Goal: Task Accomplishment & Management: Manage account settings

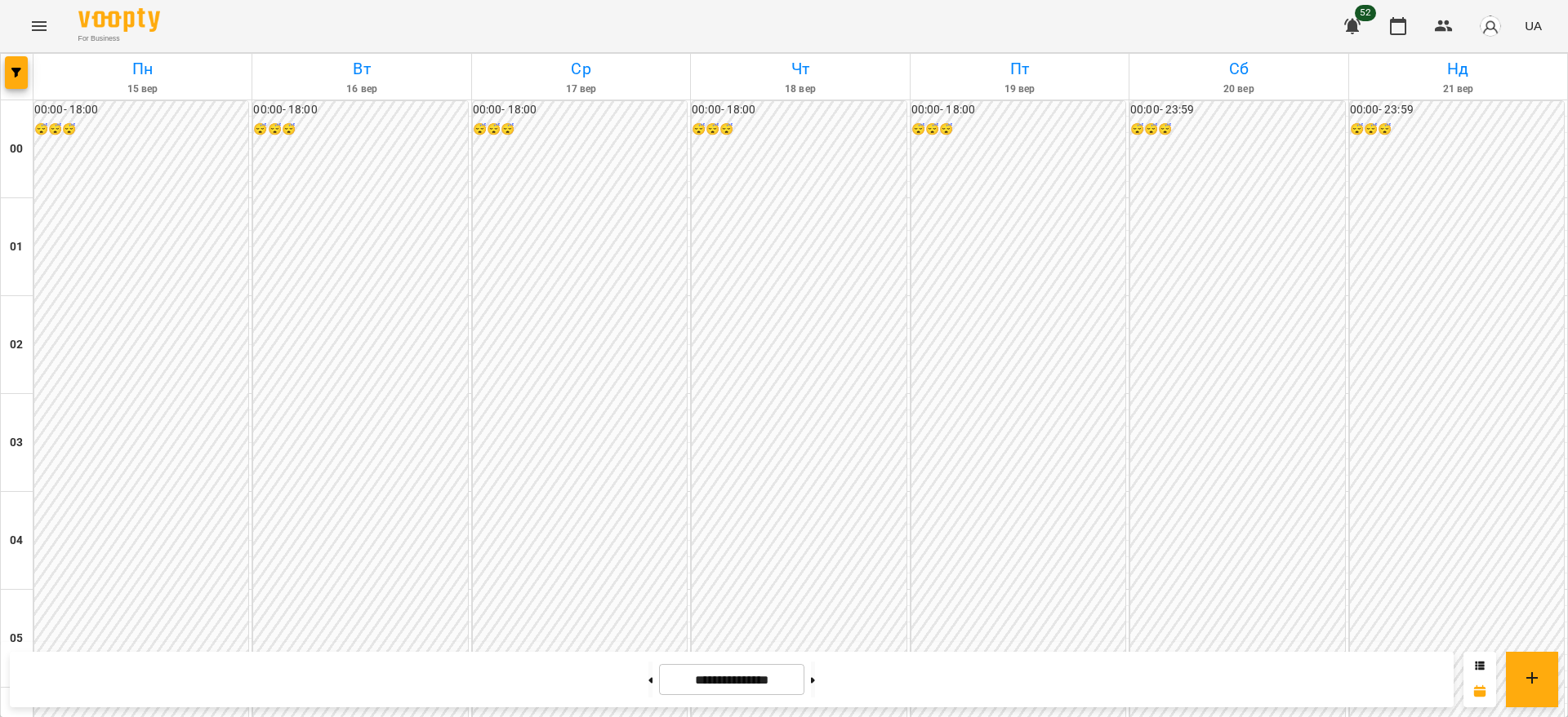
scroll to position [1806, 0]
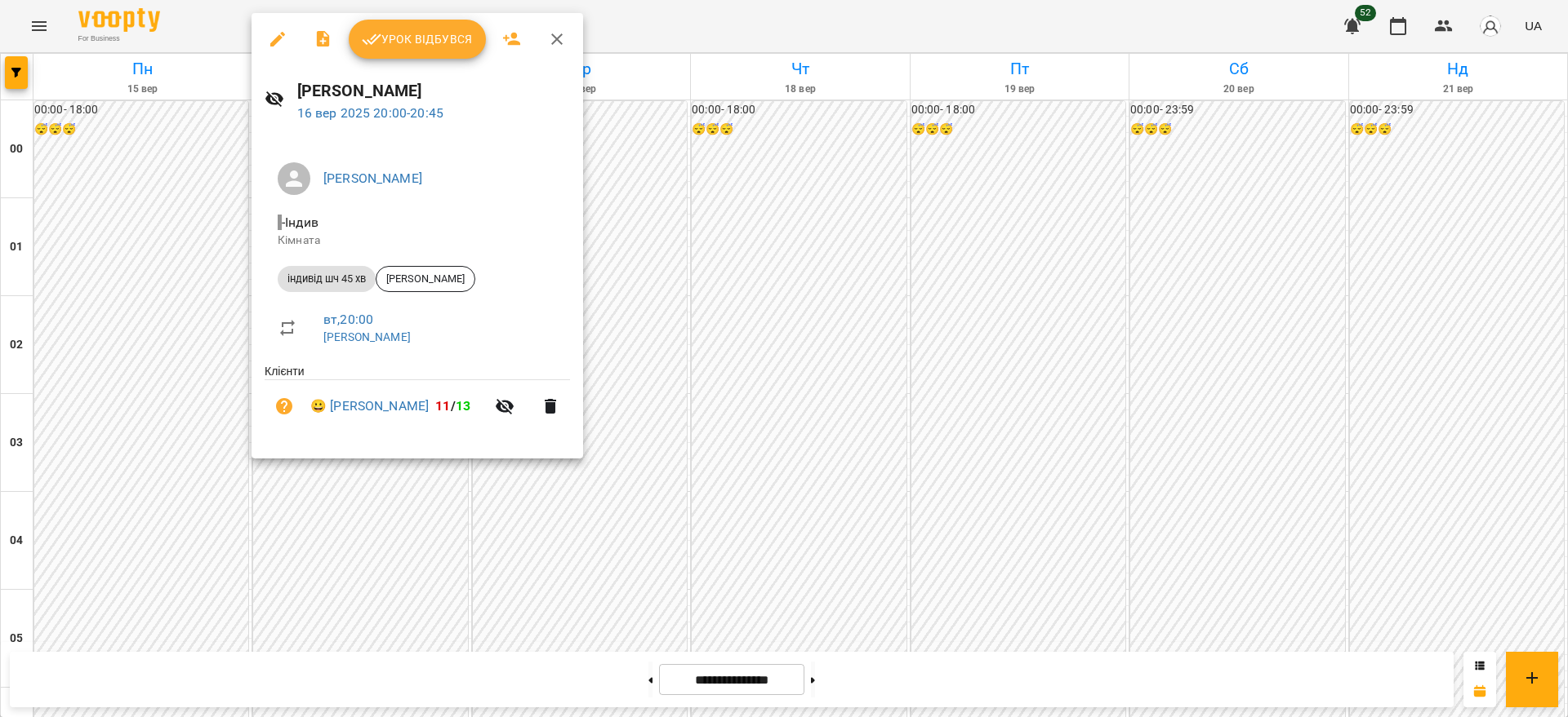
click at [434, 37] on span "Урок відбувся" at bounding box center [417, 39] width 111 height 20
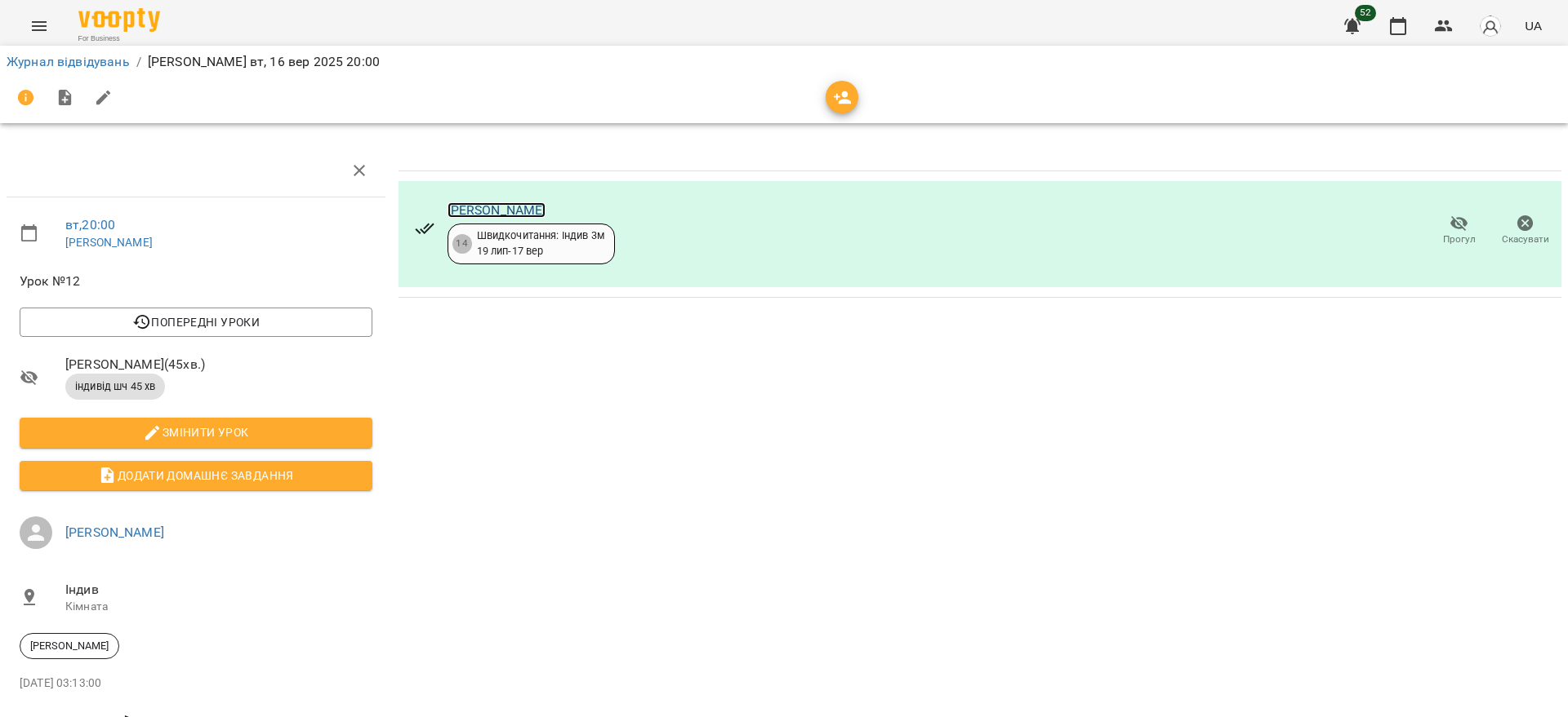
click at [477, 202] on link "[PERSON_NAME]" at bounding box center [497, 210] width 99 height 15
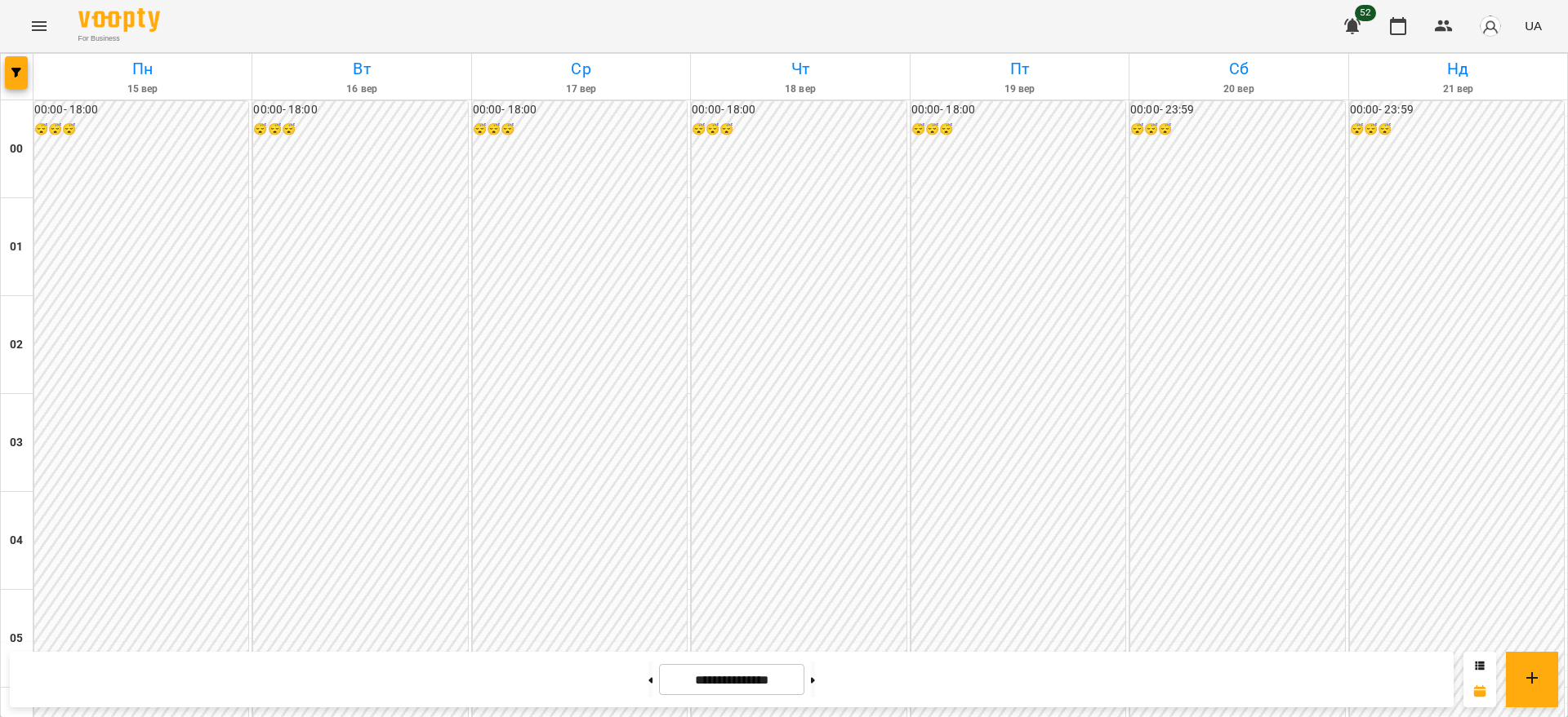
scroll to position [1806, 0]
click at [648, 684] on button at bounding box center [650, 680] width 4 height 36
type input "**********"
